Goal: Information Seeking & Learning: Learn about a topic

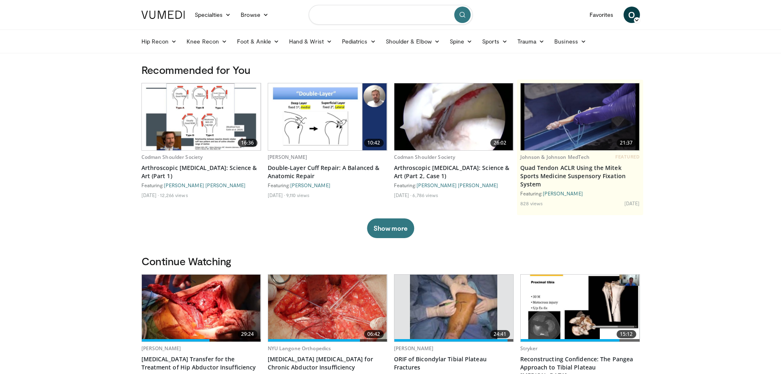
click at [342, 13] on input "Search topics, interventions" at bounding box center [391, 15] width 164 height 20
type input "*"
type input "**********"
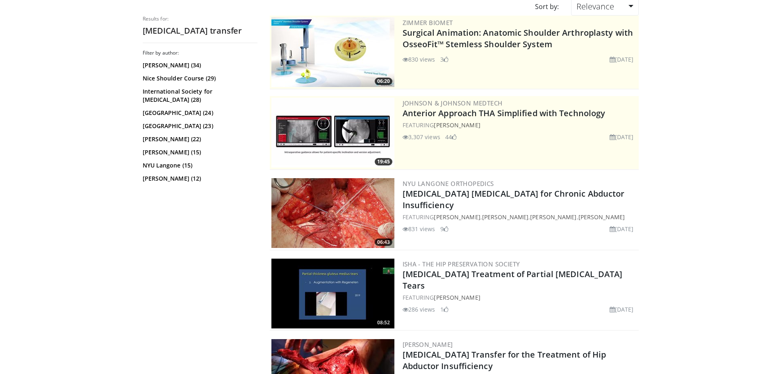
scroll to position [82, 0]
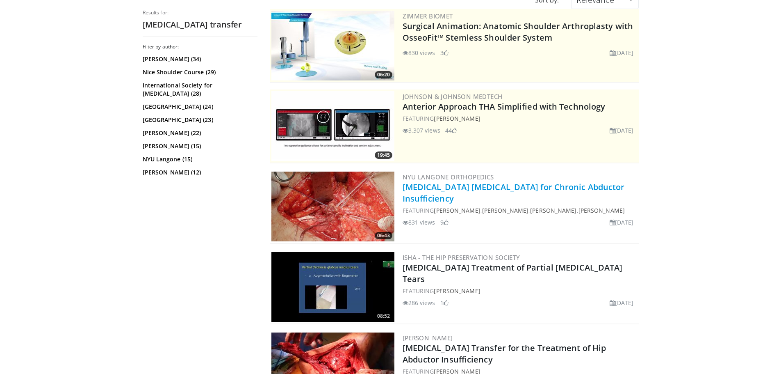
click at [503, 191] on link "[MEDICAL_DATA] [MEDICAL_DATA] for Chronic Abductor Insufficiency" at bounding box center [514, 192] width 222 height 23
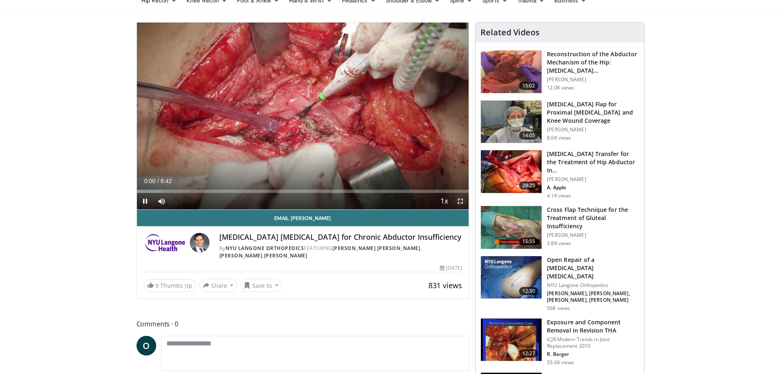
click at [463, 201] on span "Video Player" at bounding box center [460, 201] width 16 height 16
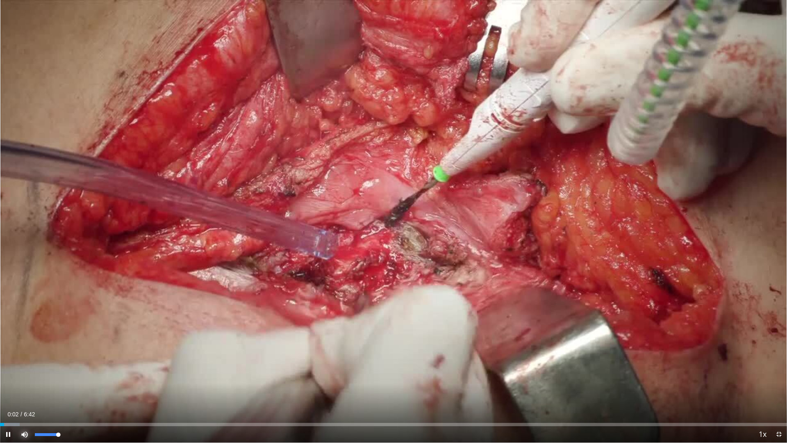
click at [22, 373] on span "Video Player" at bounding box center [24, 434] width 16 height 16
click at [22, 373] on div "Loaded : 7.47% 0:03 0:11" at bounding box center [393, 422] width 787 height 8
click at [61, 373] on div "Loaded : 9.96% 0:11 0:31" at bounding box center [393, 422] width 787 height 8
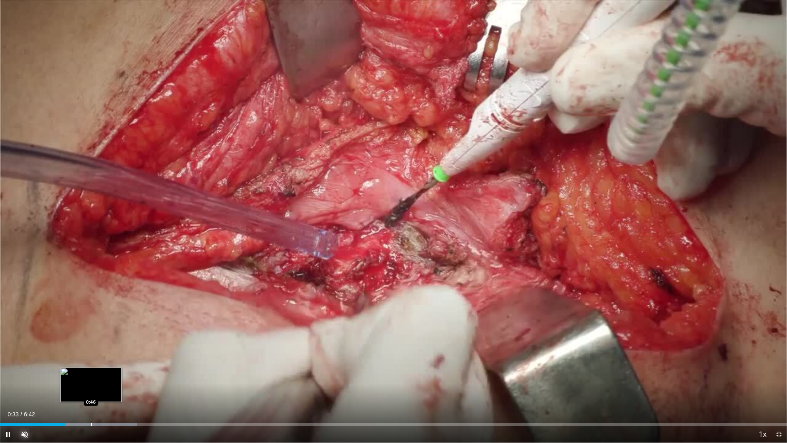
click at [91, 373] on div "Progress Bar" at bounding box center [91, 424] width 1 height 3
click at [7, 373] on span "Video Player" at bounding box center [8, 434] width 16 height 16
click at [5, 373] on span "Video Player" at bounding box center [8, 434] width 16 height 16
click at [99, 373] on div "Progress Bar" at bounding box center [99, 424] width 1 height 3
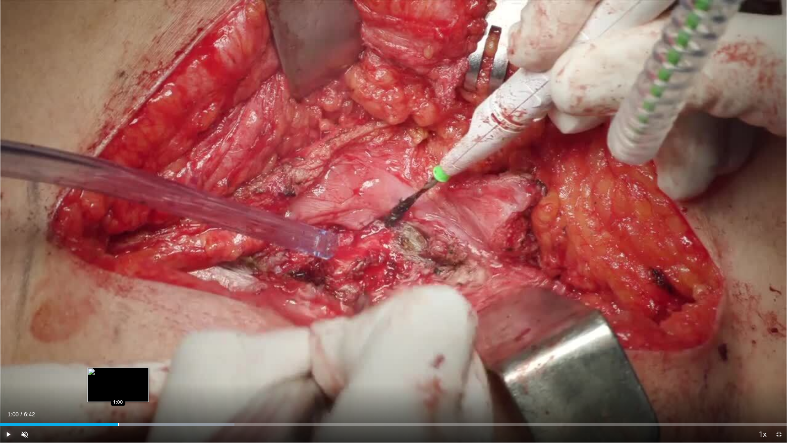
click at [119, 373] on div "Loaded : 29.78% 1:00 1:00" at bounding box center [393, 422] width 787 height 8
click at [145, 373] on div "Progress Bar" at bounding box center [145, 424] width 1 height 3
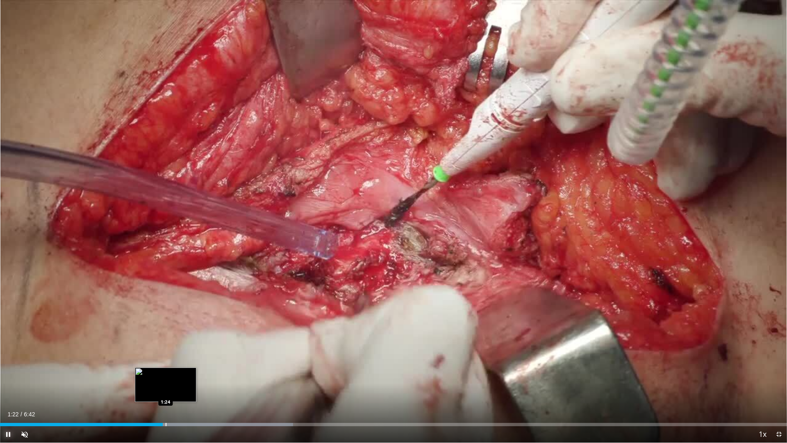
click at [166, 373] on div "Loaded : 37.23% 1:23 1:24" at bounding box center [393, 422] width 787 height 8
click at [178, 373] on div "Loaded : 37.23% 1:25 1:30" at bounding box center [393, 422] width 787 height 8
click at [192, 373] on div "Loaded : 37.34% 1:31 1:30" at bounding box center [393, 424] width 787 height 3
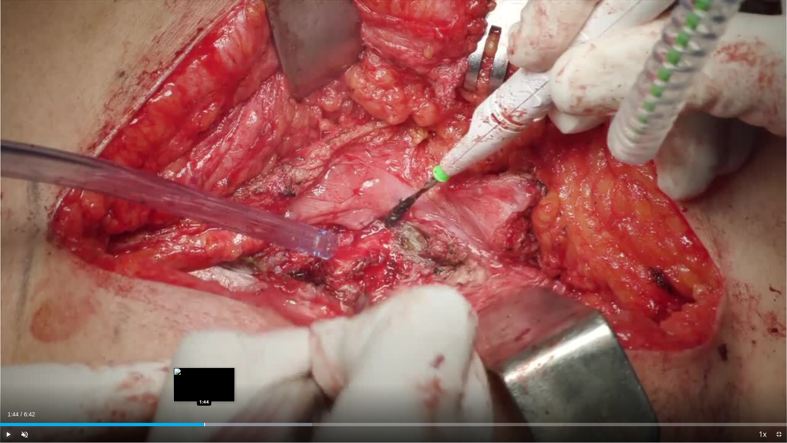
click at [204, 373] on div "Progress Bar" at bounding box center [204, 424] width 1 height 3
click at [230, 373] on div "Progress Bar" at bounding box center [256, 424] width 191 height 3
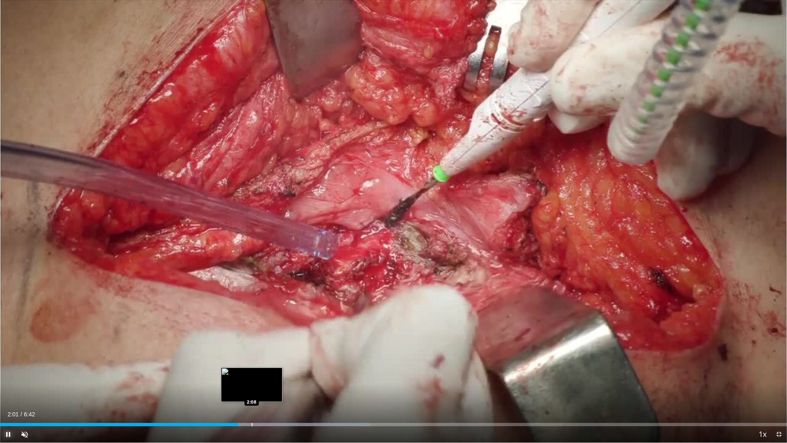
click at [252, 373] on div "Progress Bar" at bounding box center [252, 424] width 1 height 3
click at [269, 373] on div "Loaded : 47.30% 2:17 2:17" at bounding box center [393, 422] width 787 height 8
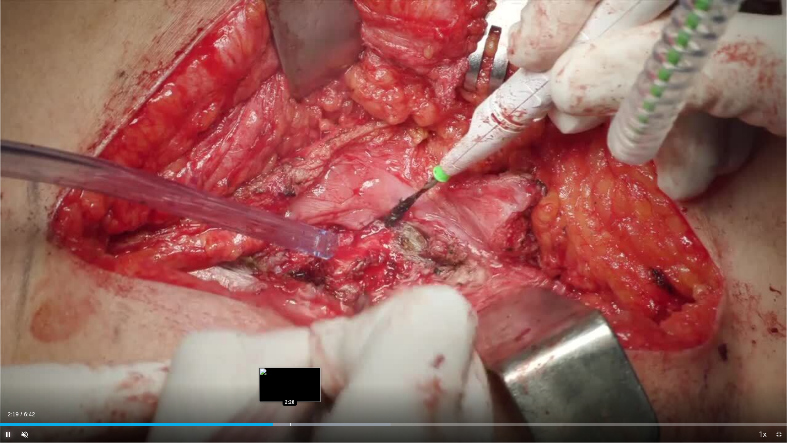
click at [290, 373] on div "Progress Bar" at bounding box center [290, 424] width 1 height 3
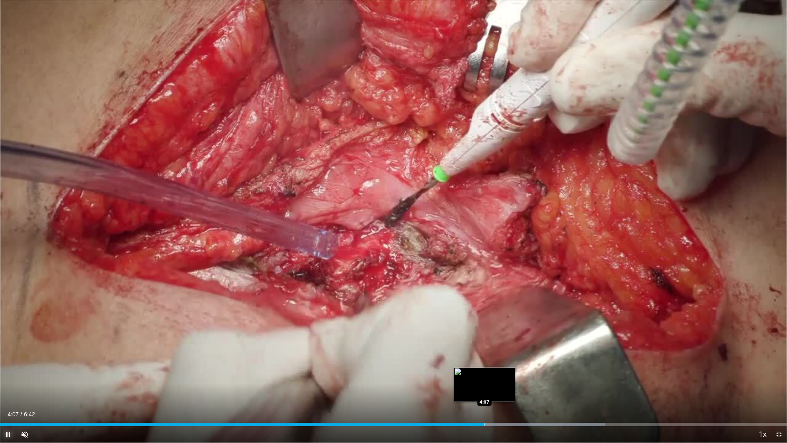
click at [491, 373] on div "Loaded : 76.95% 4:07 4:07" at bounding box center [393, 422] width 787 height 8
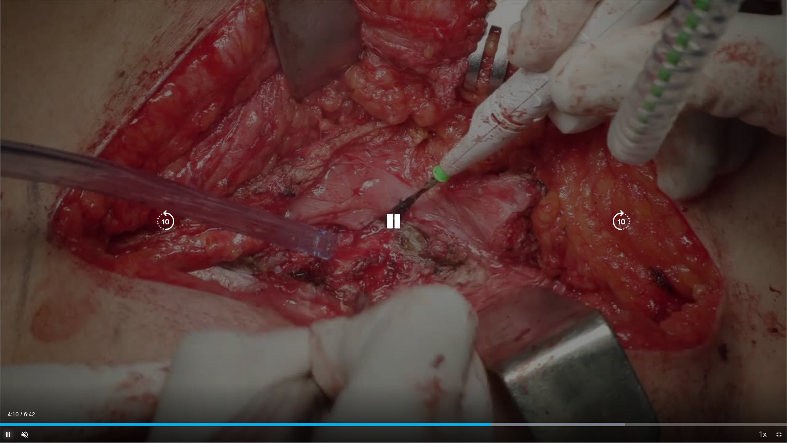
click at [505, 373] on div "Progress Bar" at bounding box center [530, 424] width 190 height 3
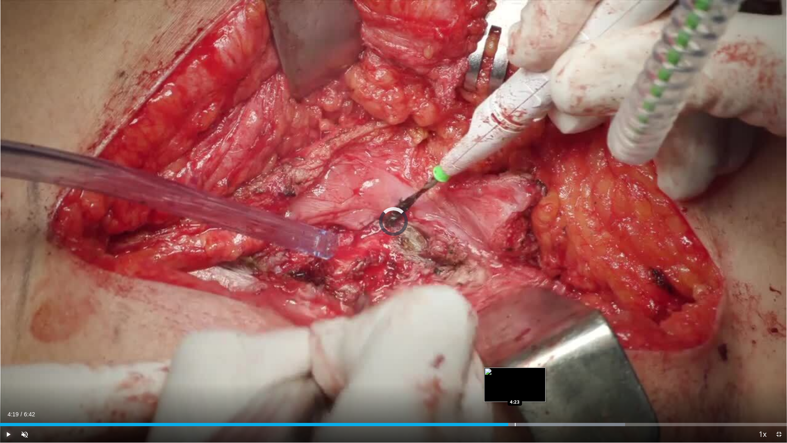
click at [516, 373] on div "Progress Bar" at bounding box center [515, 424] width 1 height 3
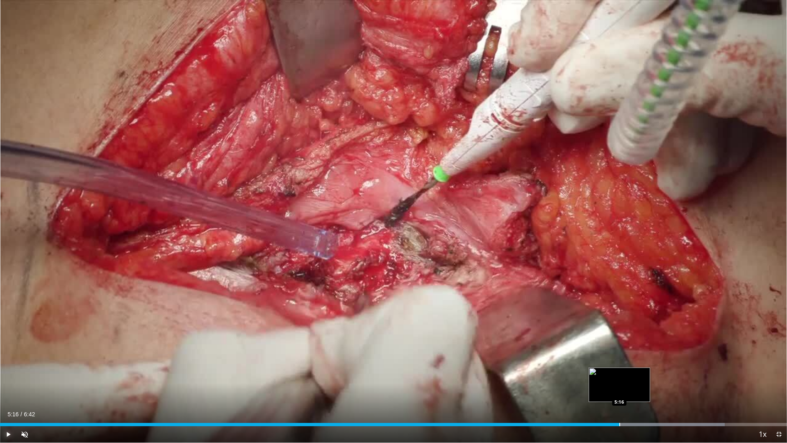
click at [620, 373] on div "Progress Bar" at bounding box center [620, 424] width 1 height 3
click at [628, 373] on div "Progress Bar" at bounding box center [627, 424] width 1 height 3
click at [639, 373] on div "Progress Bar" at bounding box center [639, 424] width 1 height 3
click at [653, 373] on div "Progress Bar" at bounding box center [653, 424] width 1 height 3
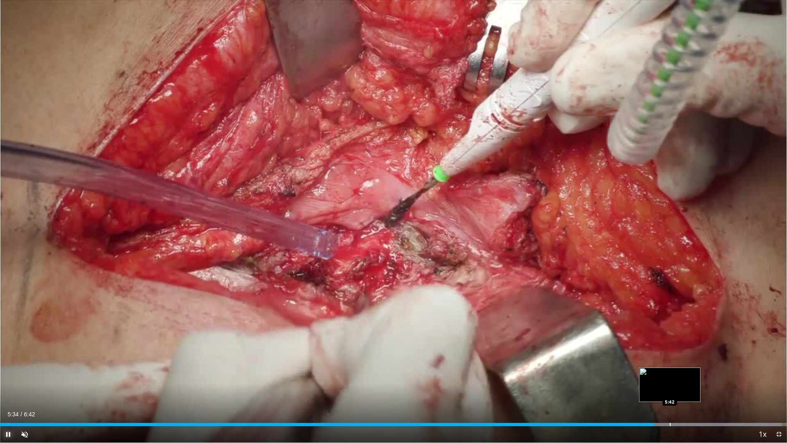
click at [670, 373] on div "Progress Bar" at bounding box center [670, 424] width 1 height 3
click at [678, 373] on div "Loaded : 99.30% 5:42 5:45" at bounding box center [393, 422] width 787 height 8
click at [688, 373] on div "Loaded : 100.00% 5:47 5:51" at bounding box center [393, 422] width 787 height 8
click at [702, 373] on div "Loaded : 100.00% 5:51 5:58" at bounding box center [393, 422] width 787 height 8
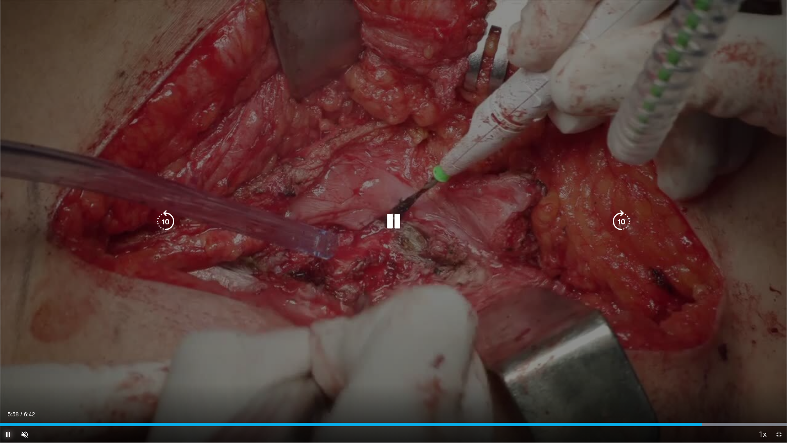
click at [714, 373] on div "Progress Bar" at bounding box center [699, 424] width 175 height 3
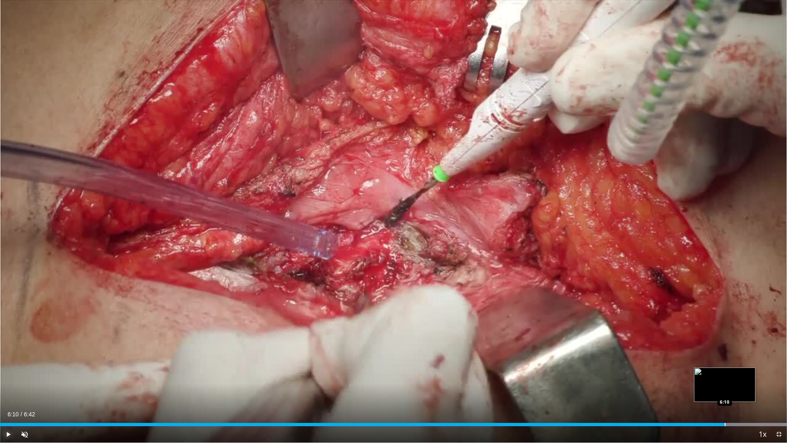
click at [726, 373] on div "Progress Bar" at bounding box center [725, 424] width 1 height 3
click at [733, 373] on div "Loaded : 100.00% 6:10 6:13" at bounding box center [393, 422] width 787 height 8
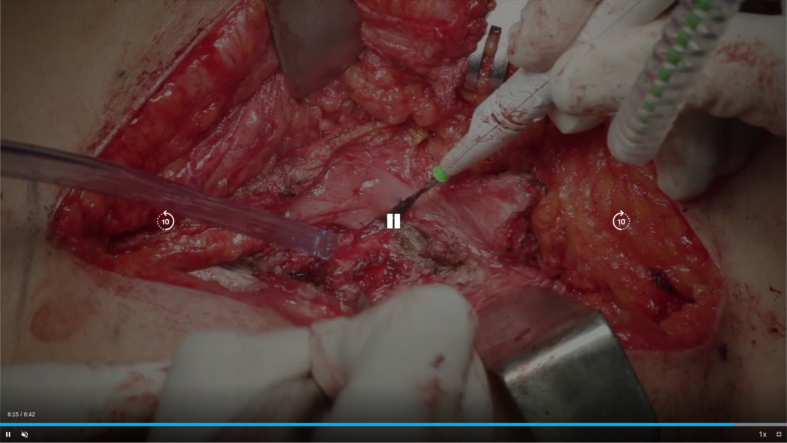
click at [404, 217] on icon "Video Player" at bounding box center [393, 221] width 23 height 23
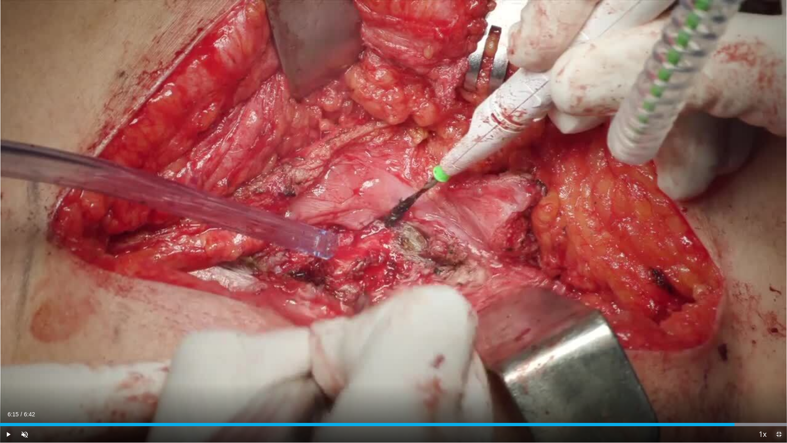
click at [780, 373] on span "Video Player" at bounding box center [779, 434] width 16 height 16
